Goal: Task Accomplishment & Management: Complete application form

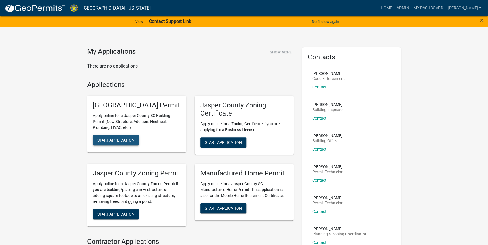
click at [111, 143] on span "Start Application" at bounding box center [115, 140] width 37 height 5
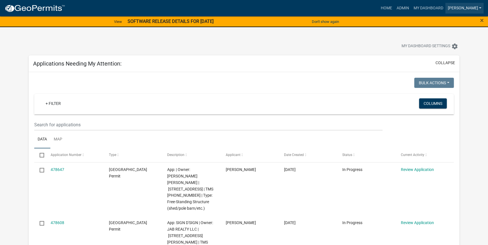
click at [480, 8] on link "[PERSON_NAME]" at bounding box center [464, 8] width 38 height 11
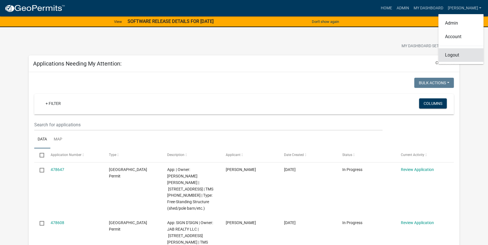
click at [451, 59] on link "Logout" at bounding box center [460, 55] width 45 height 14
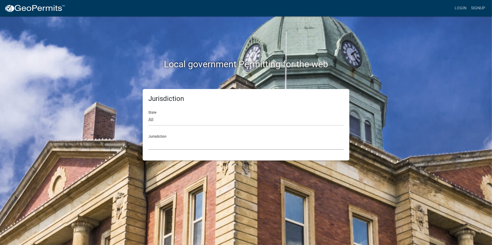
click at [185, 147] on select "Custer County, Colorado Carroll County, Georgia Cook County, Georgia Crawford C…" at bounding box center [245, 144] width 195 height 12
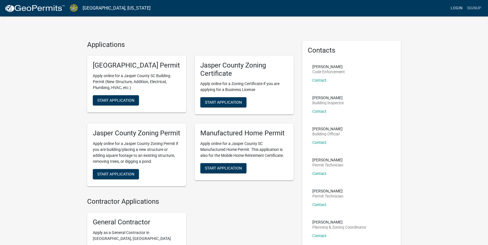
click at [460, 8] on link "Login" at bounding box center [457, 8] width 16 height 11
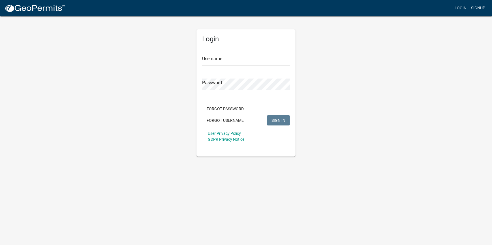
click at [481, 12] on link "Signup" at bounding box center [478, 8] width 19 height 11
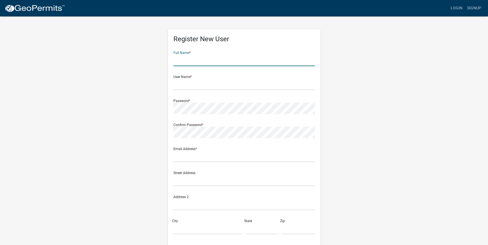
click at [205, 65] on input "text" at bounding box center [243, 61] width 141 height 12
type input "Corey"
type input "Bivens"
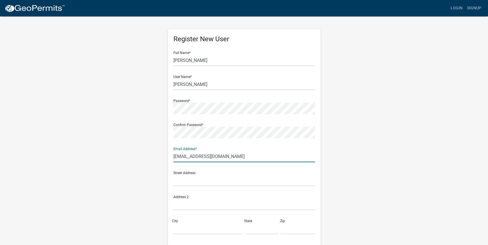
type input "cbivens@jaspercountysc.gov"
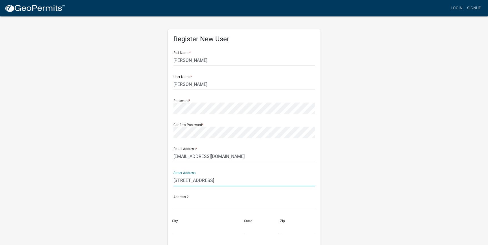
type input "1458 Red Dam Road"
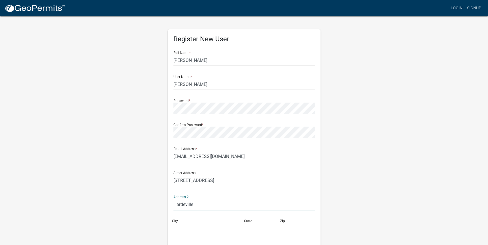
type input "Hardeville"
click at [195, 206] on input "Hardeville" at bounding box center [243, 205] width 141 height 12
drag, startPoint x: 195, startPoint y: 206, endPoint x: 164, endPoint y: 210, distance: 31.1
click at [164, 210] on div "Register New User Full Name * Corey User Name * Bivens Password * Confirm Passw…" at bounding box center [244, 167] width 161 height 303
click at [177, 229] on input "City" at bounding box center [207, 229] width 69 height 12
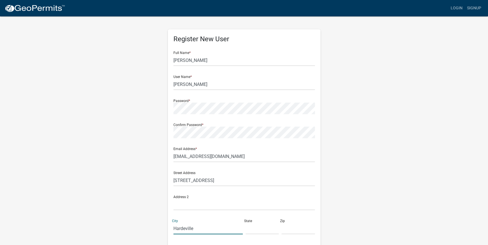
type input "hardeville, SC 29927"
type input "SC"
type input "29936"
type input "8435405150"
type input "SC"
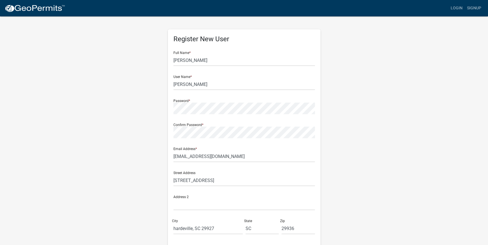
click at [309, 198] on div "Address 2" at bounding box center [243, 201] width 141 height 20
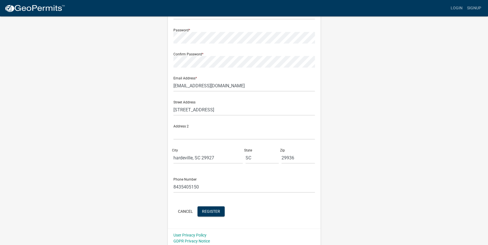
scroll to position [73, 0]
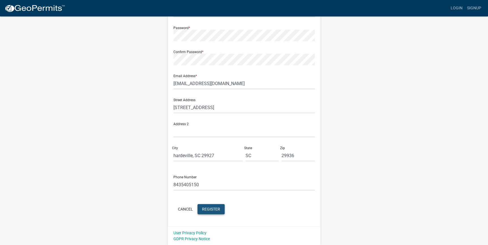
click at [216, 209] on span "Register" at bounding box center [211, 209] width 18 height 5
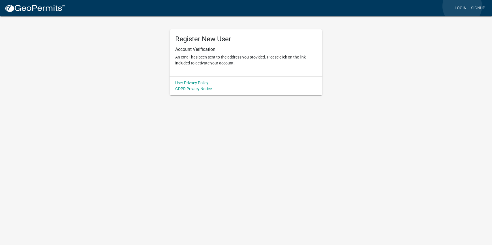
click at [462, 6] on link "Login" at bounding box center [460, 8] width 16 height 11
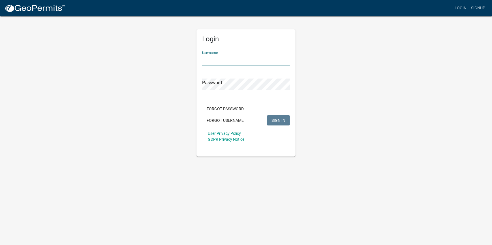
click at [217, 59] on input "Username" at bounding box center [246, 61] width 88 height 12
click at [277, 123] on button "SIGN IN" at bounding box center [278, 120] width 23 height 10
click at [174, 99] on div "Login Username cbivens@jaspercountysc.gov Password Forgot Password Forgot Usern…" at bounding box center [246, 86] width 323 height 141
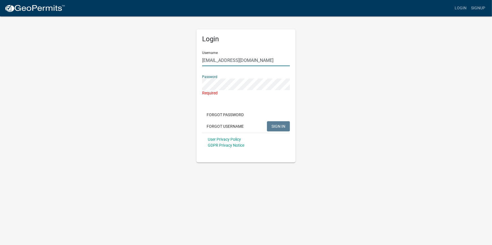
click at [265, 62] on input "cbivens@jaspercountysc.gov" at bounding box center [246, 61] width 88 height 12
drag, startPoint x: 265, startPoint y: 62, endPoint x: 219, endPoint y: 66, distance: 46.3
click at [219, 66] on input "cbivens@jaspercountysc.gov" at bounding box center [246, 61] width 88 height 12
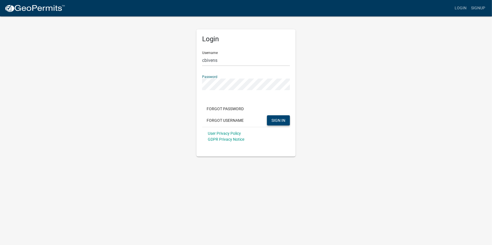
click at [278, 121] on span "SIGN IN" at bounding box center [278, 120] width 14 height 5
drag, startPoint x: 231, startPoint y: 62, endPoint x: 187, endPoint y: 67, distance: 44.2
click at [187, 67] on div "Login Username cbivens Password Forgot Password Forgot Username SIGN IN User Pr…" at bounding box center [246, 86] width 323 height 141
click at [224, 60] on input "cbivens" at bounding box center [246, 61] width 88 height 12
type input "cbivens@jaspercounysc.gov"
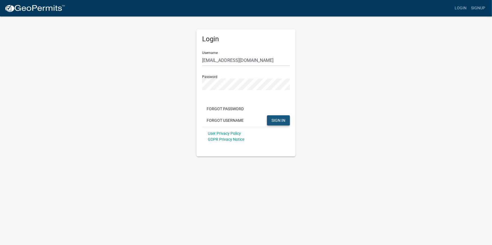
click at [285, 122] on button "SIGN IN" at bounding box center [278, 120] width 23 height 10
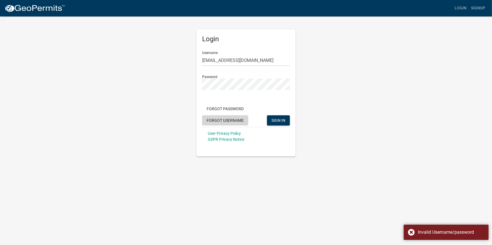
click at [228, 119] on button "Forgot Username" at bounding box center [225, 120] width 46 height 10
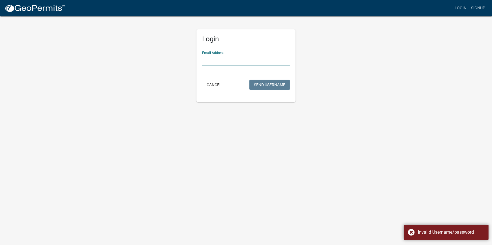
click at [241, 62] on input "Email Address" at bounding box center [246, 61] width 88 height 12
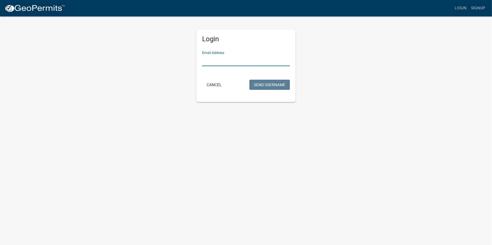
type input "cbivens@jaspercountysc.gov"
click at [269, 86] on button "Send Username" at bounding box center [269, 85] width 40 height 10
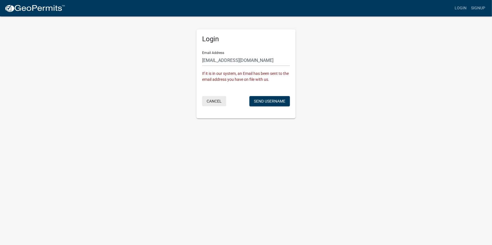
click at [216, 103] on button "Cancel" at bounding box center [214, 101] width 24 height 10
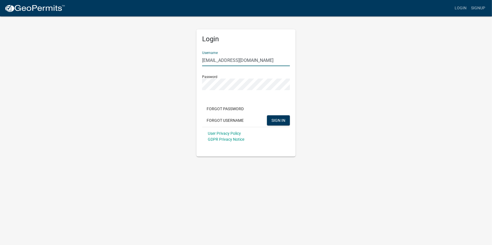
drag, startPoint x: 267, startPoint y: 59, endPoint x: 190, endPoint y: 63, distance: 76.8
click at [190, 63] on div "Login Username cbivens@jaspercounysc.gov Password Forgot Password Forgot Userna…" at bounding box center [246, 86] width 323 height 141
type input "bivens"
click at [276, 118] on span "SIGN IN" at bounding box center [278, 120] width 14 height 5
